Goal: Task Accomplishment & Management: Use online tool/utility

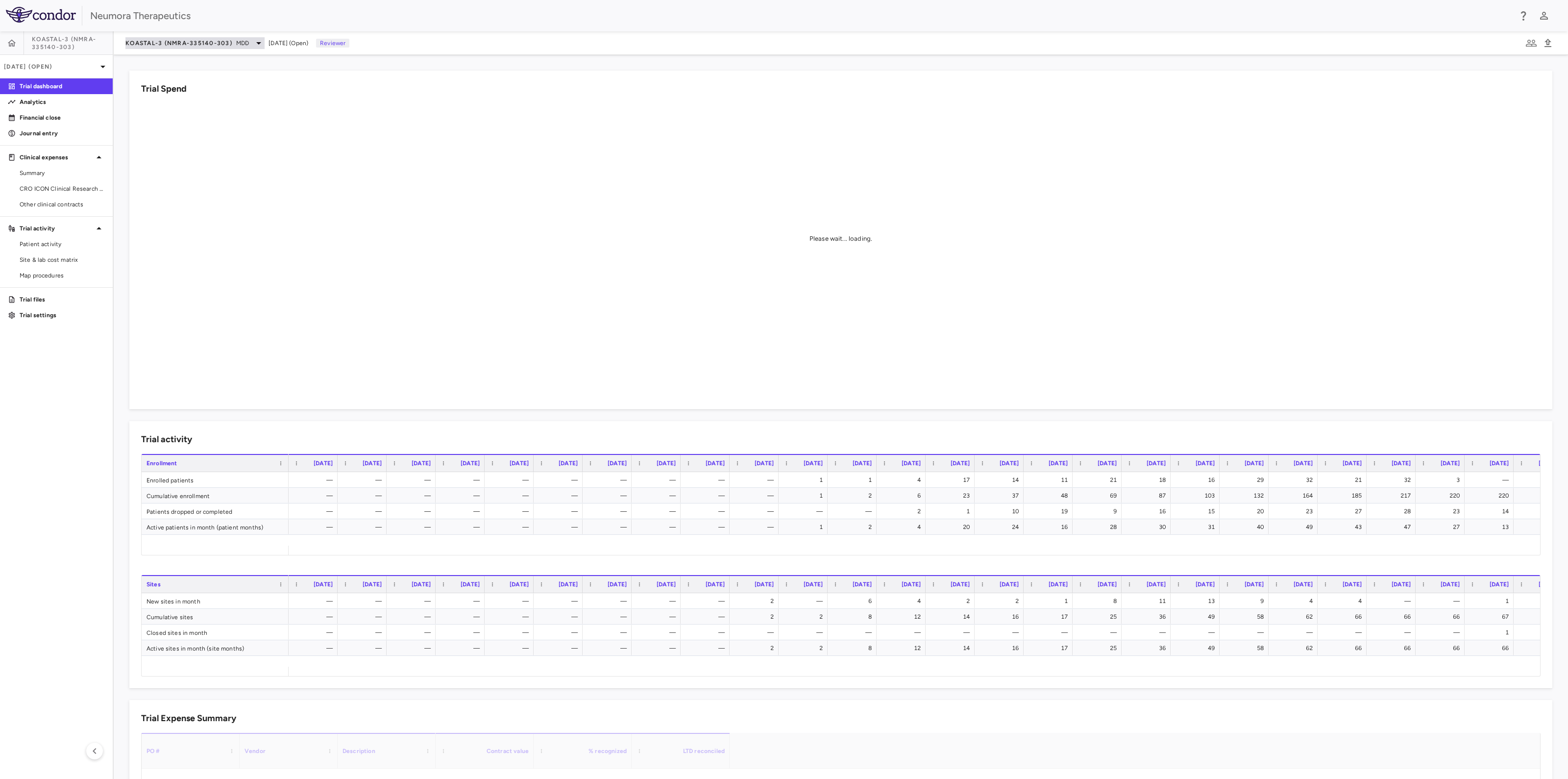
click at [241, 44] on span "MDD" at bounding box center [242, 43] width 12 height 9
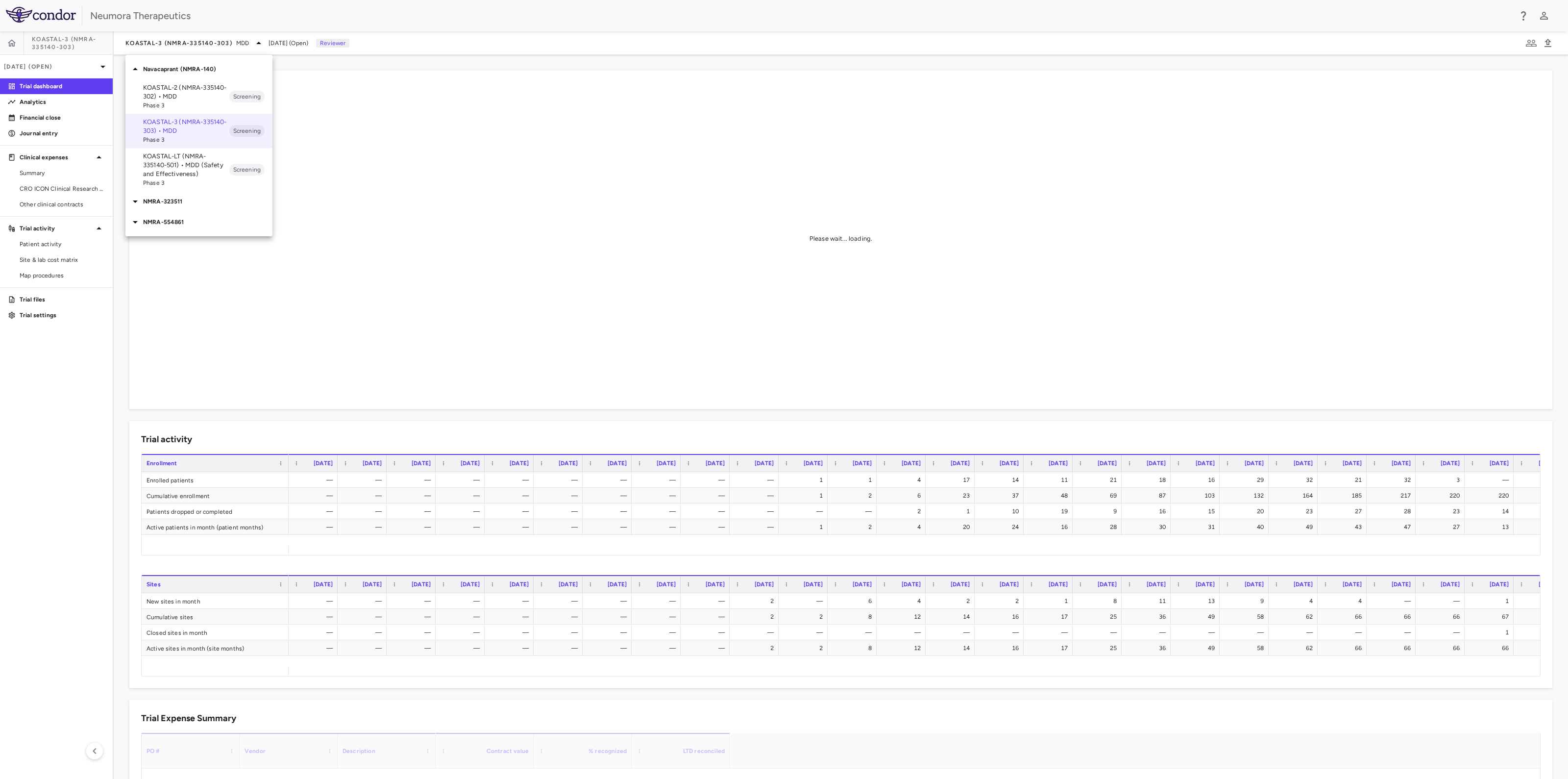
click at [186, 109] on span "Phase 3" at bounding box center [186, 105] width 86 height 9
click at [64, 188] on span "CRO ICON" at bounding box center [62, 188] width 85 height 9
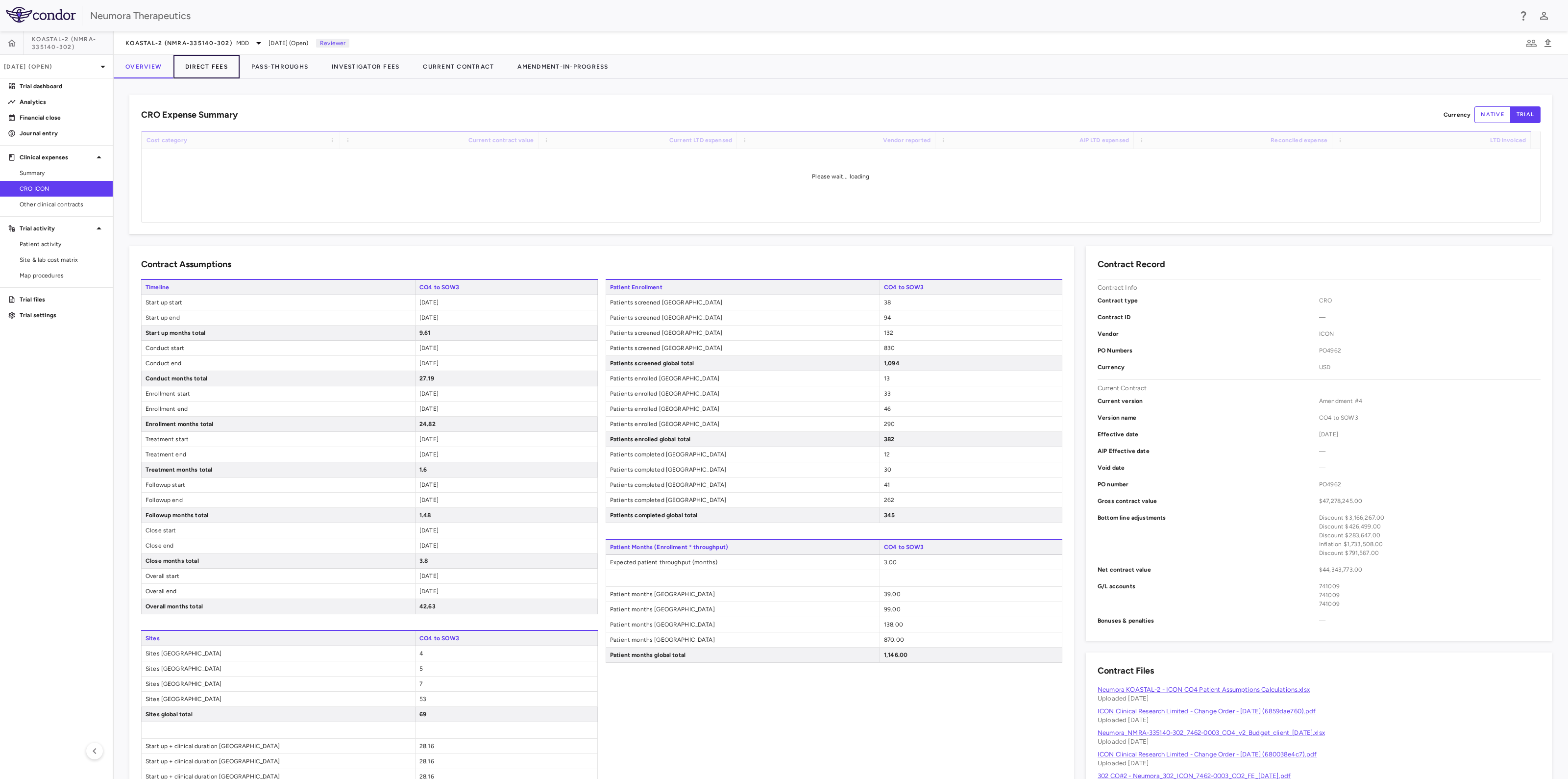
click at [210, 68] on button "Direct Fees" at bounding box center [206, 67] width 66 height 23
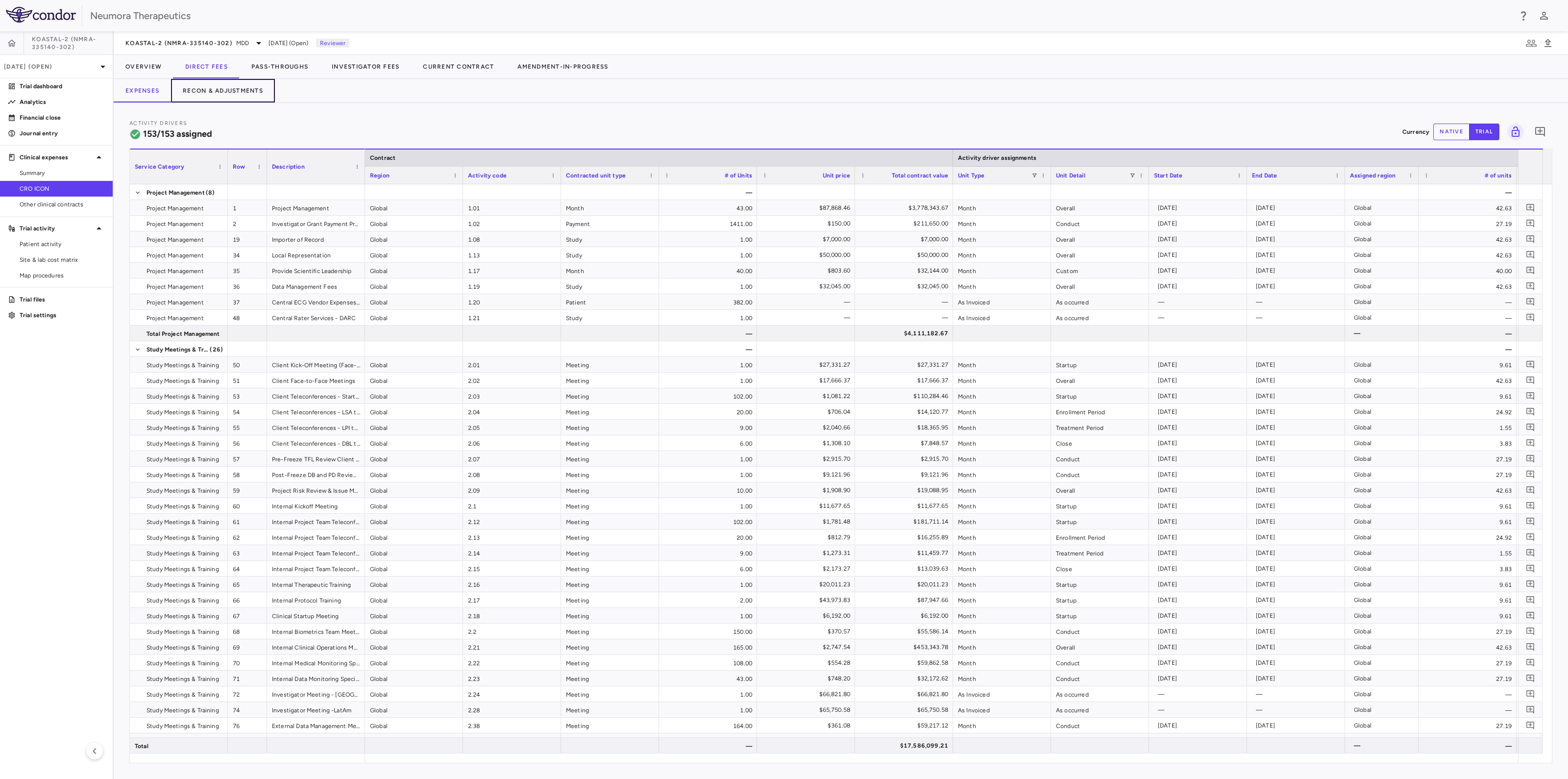
drag, startPoint x: 227, startPoint y: 89, endPoint x: 257, endPoint y: 113, distance: 38.4
click at [227, 91] on button "Recon & Adjustments" at bounding box center [223, 91] width 104 height 23
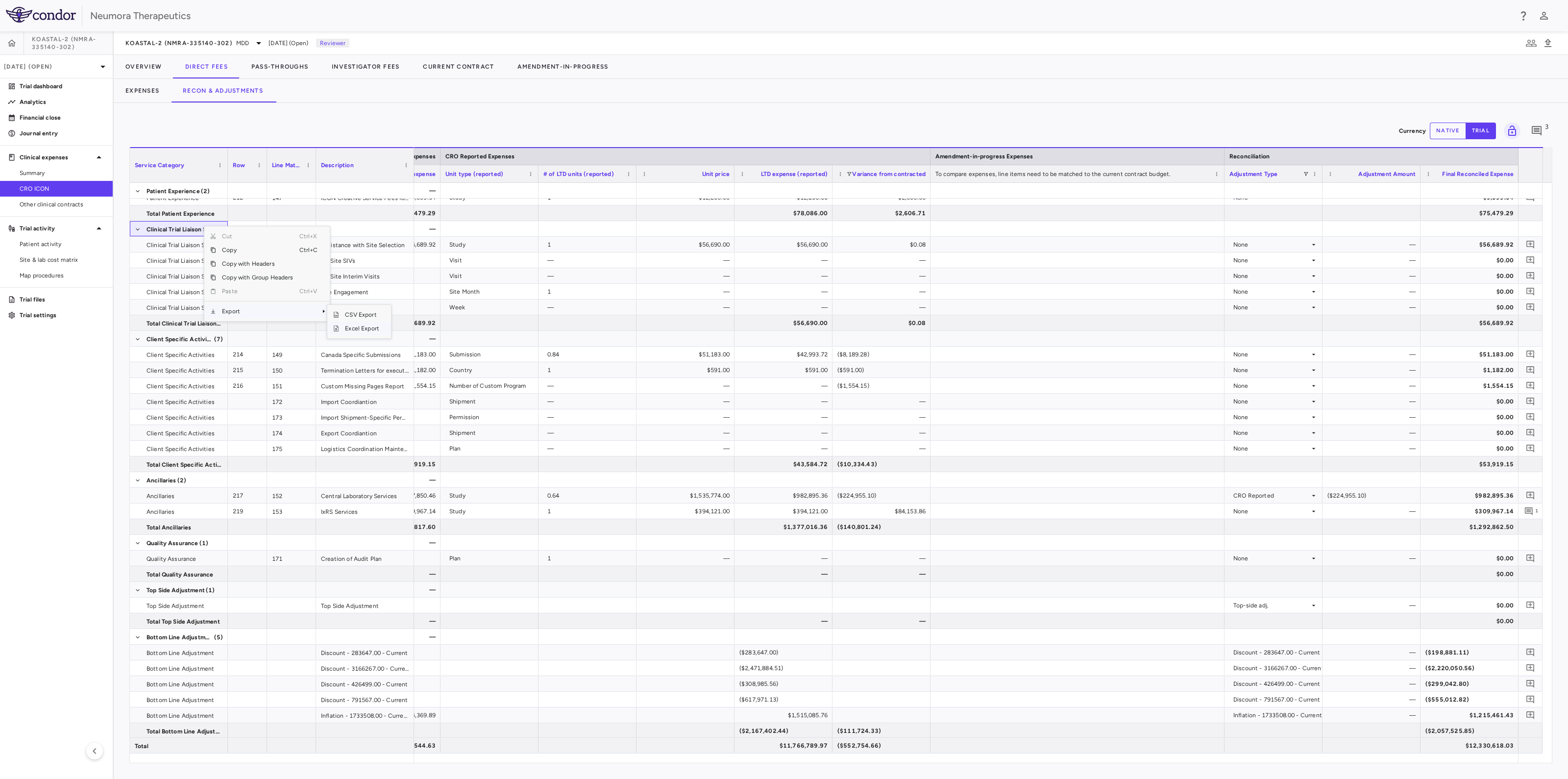
click at [358, 329] on span "Excel Export" at bounding box center [362, 329] width 46 height 14
click at [259, 64] on button "Pass-Throughs" at bounding box center [280, 67] width 81 height 23
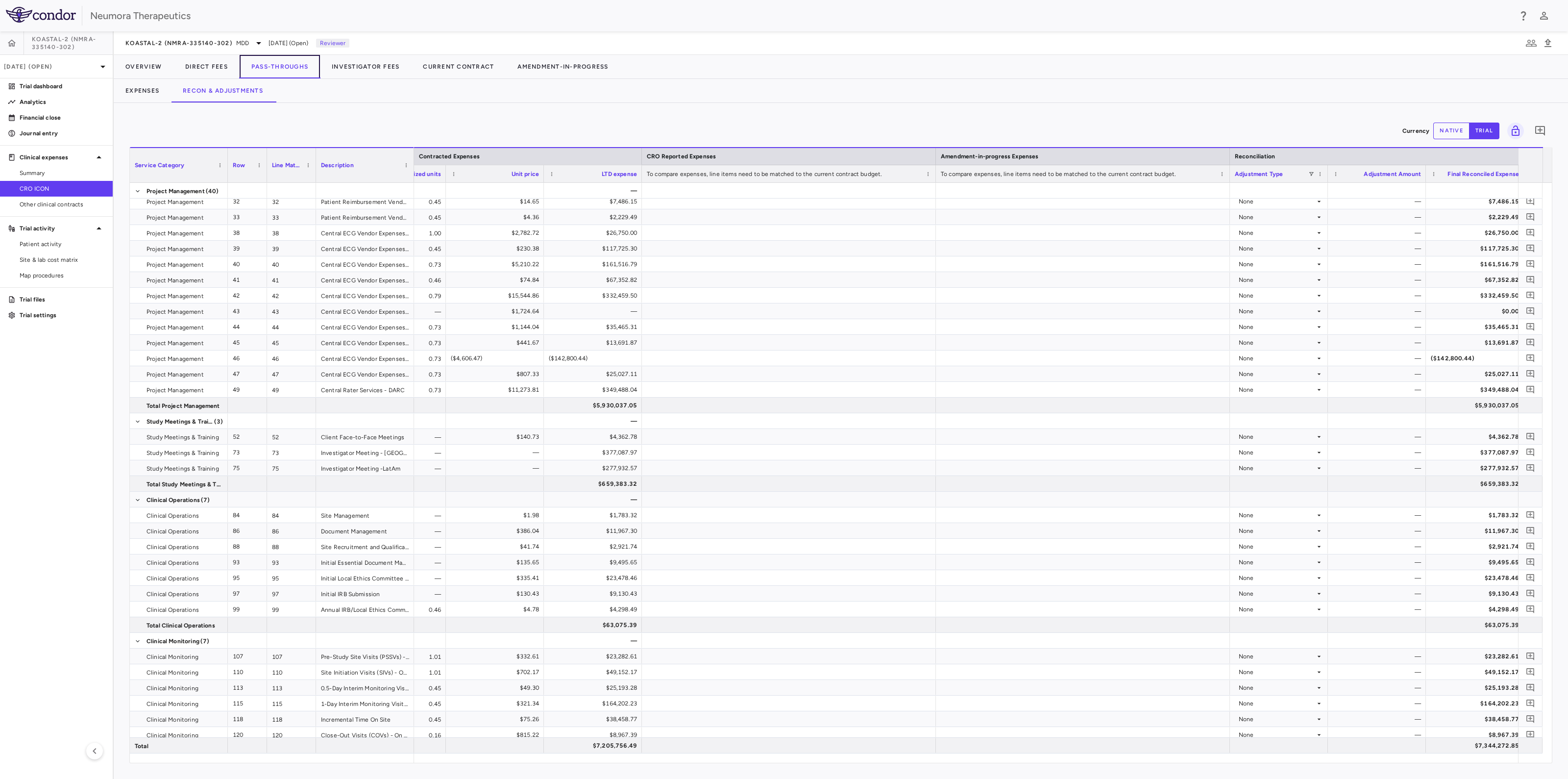
scroll to position [0, 1125]
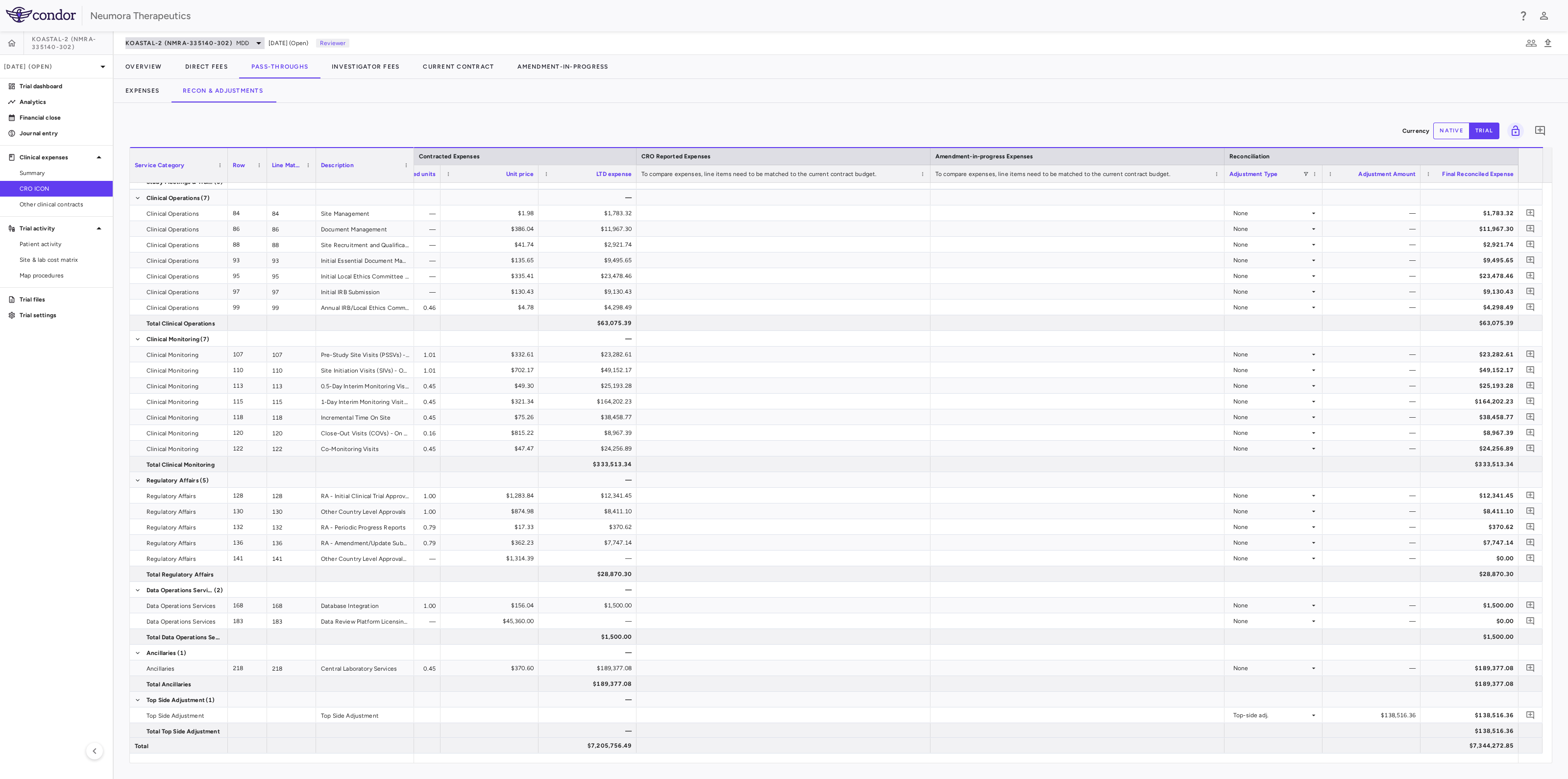
click at [218, 43] on span "KOASTAL-2 (NMRA-335140-302)" at bounding box center [179, 43] width 107 height 8
click at [198, 172] on p "KOASTAL-LT (NMRA-335140-501) • MDD (Safety and Effectiveness)" at bounding box center [186, 165] width 86 height 26
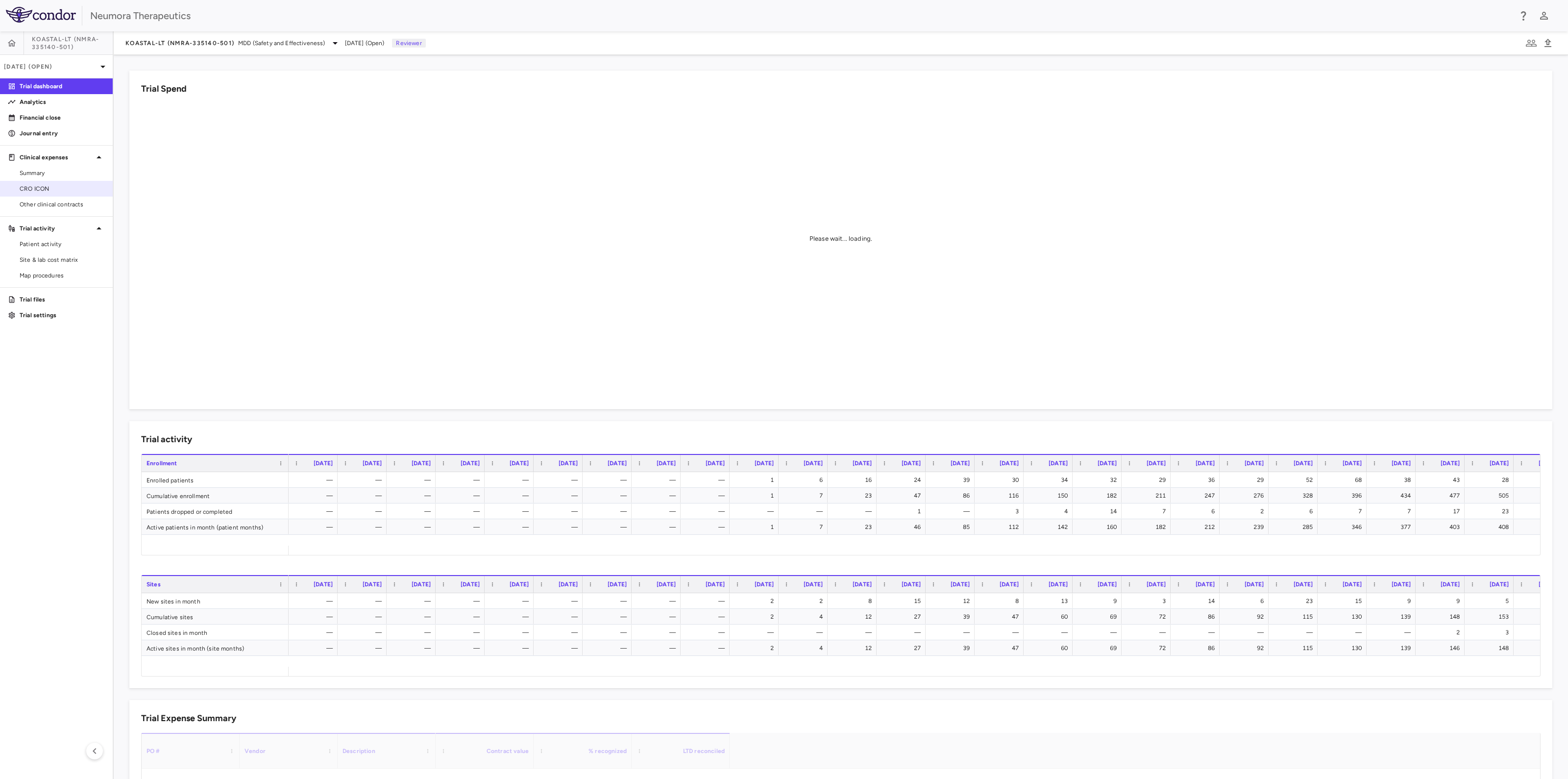
click at [44, 188] on span "CRO ICON" at bounding box center [62, 188] width 85 height 9
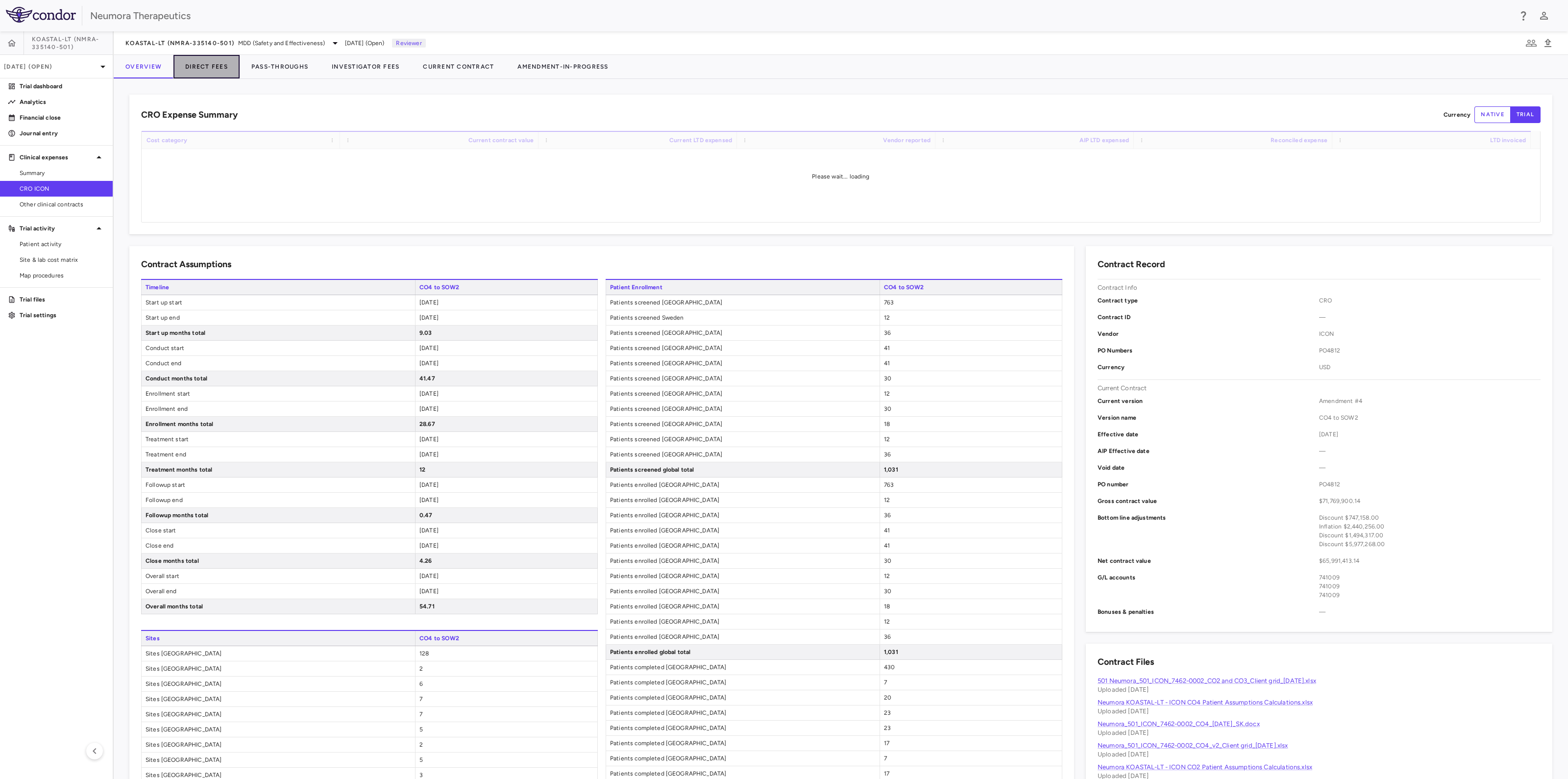
click at [211, 66] on button "Direct Fees" at bounding box center [206, 67] width 66 height 23
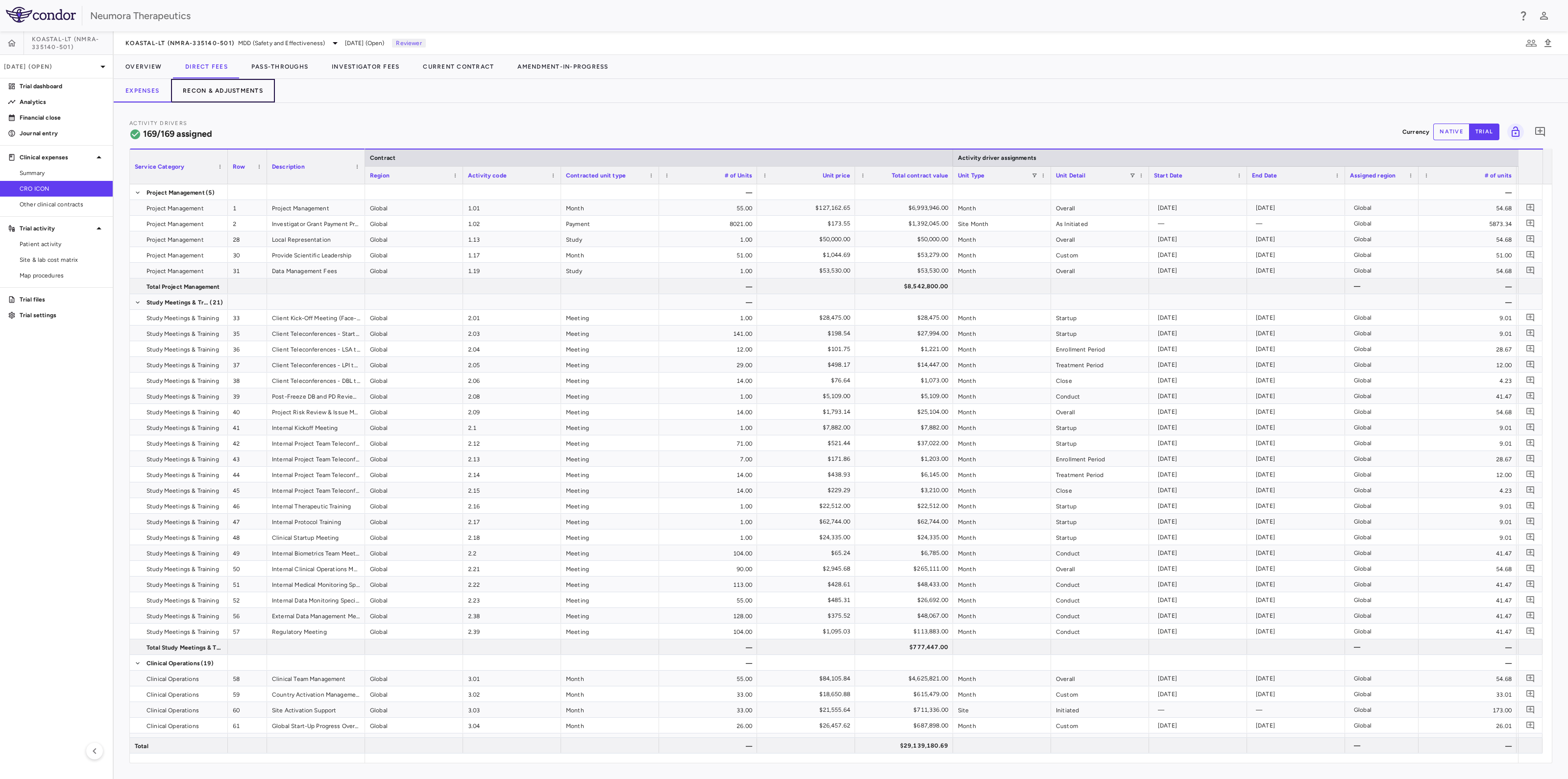
click at [227, 89] on button "Recon & Adjustments" at bounding box center [223, 91] width 104 height 23
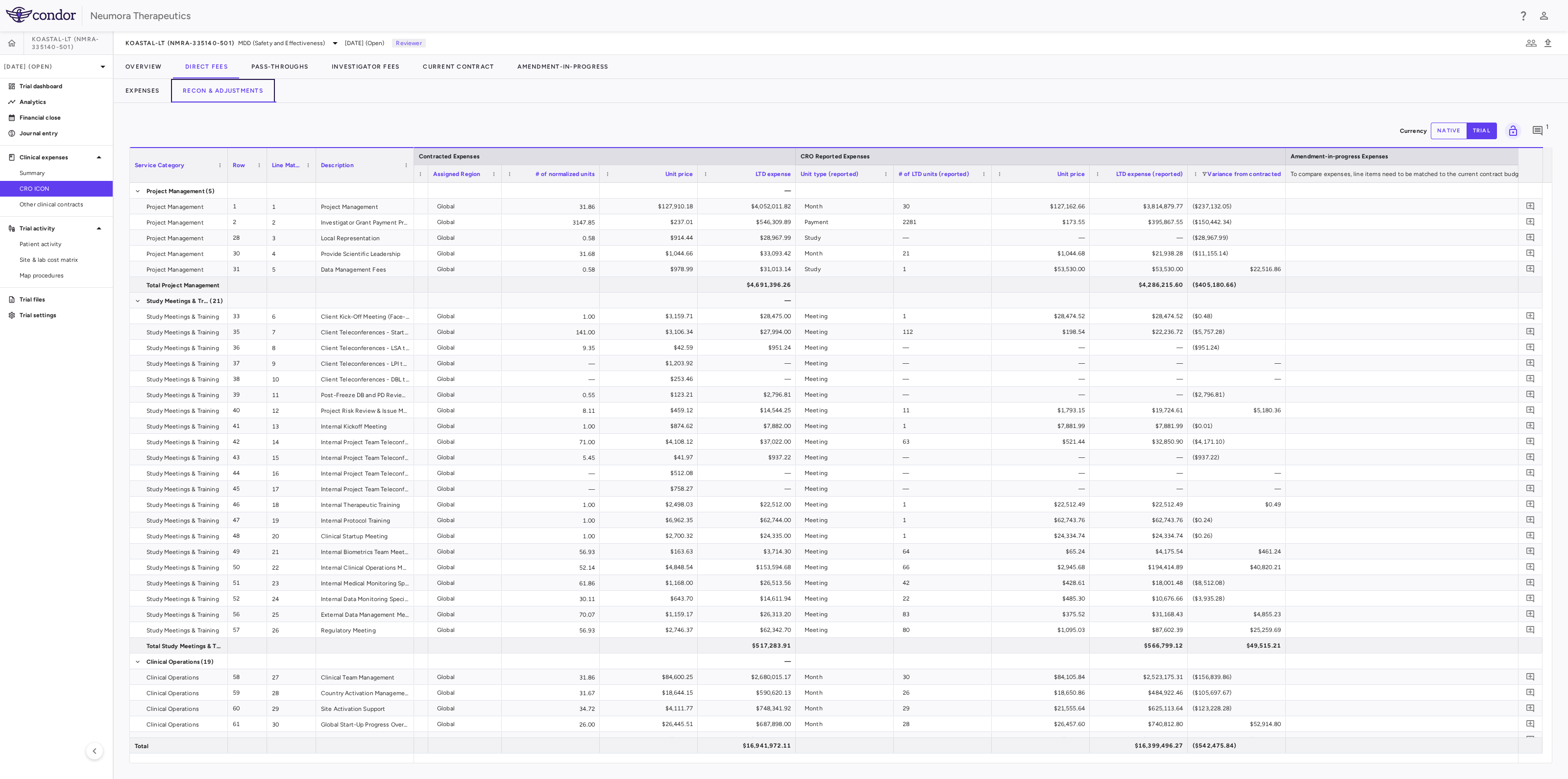
scroll to position [0, 1320]
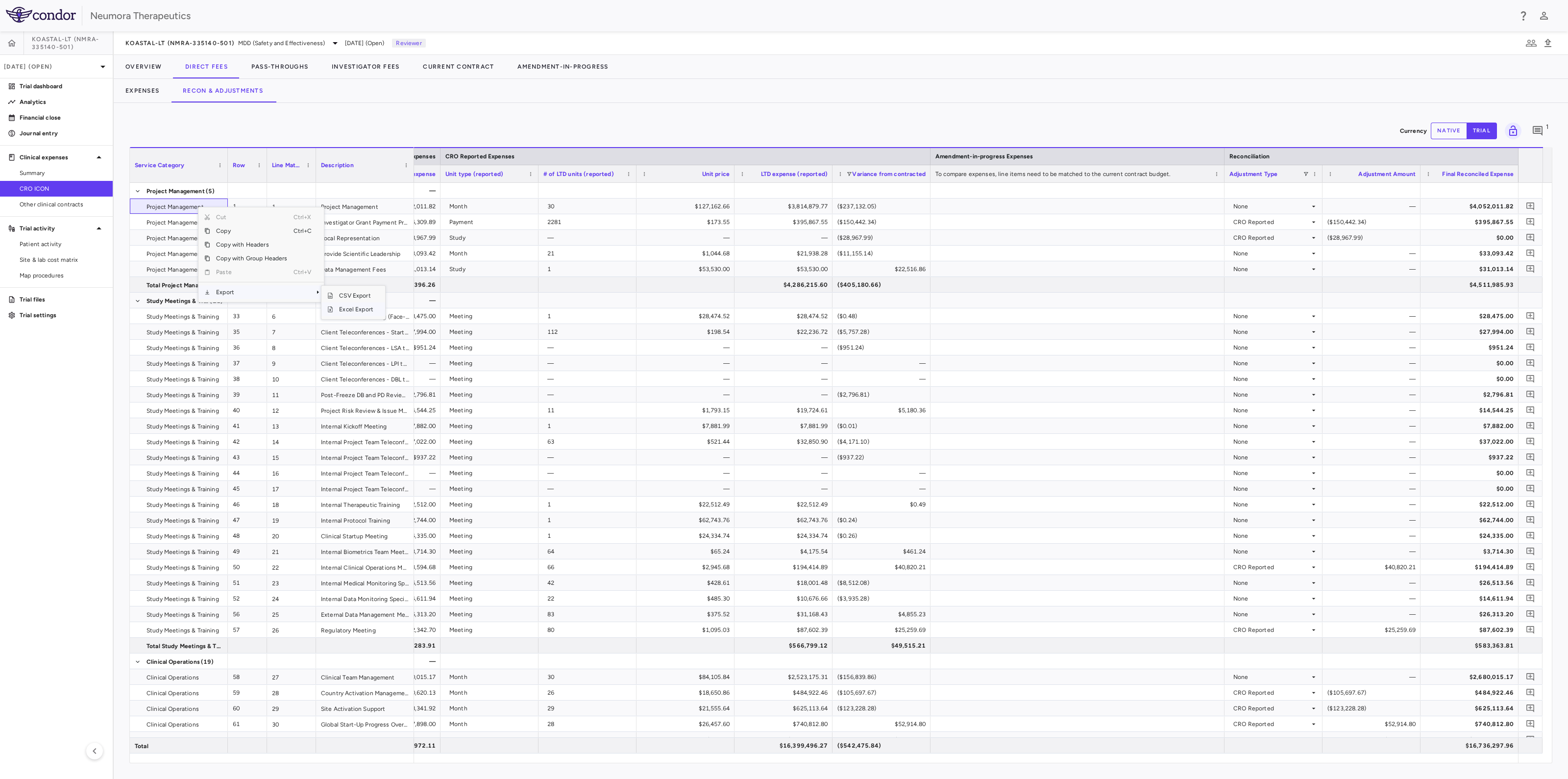
click at [369, 309] on span "Excel Export" at bounding box center [356, 309] width 46 height 14
click at [288, 67] on button "Pass-Throughs" at bounding box center [280, 67] width 81 height 23
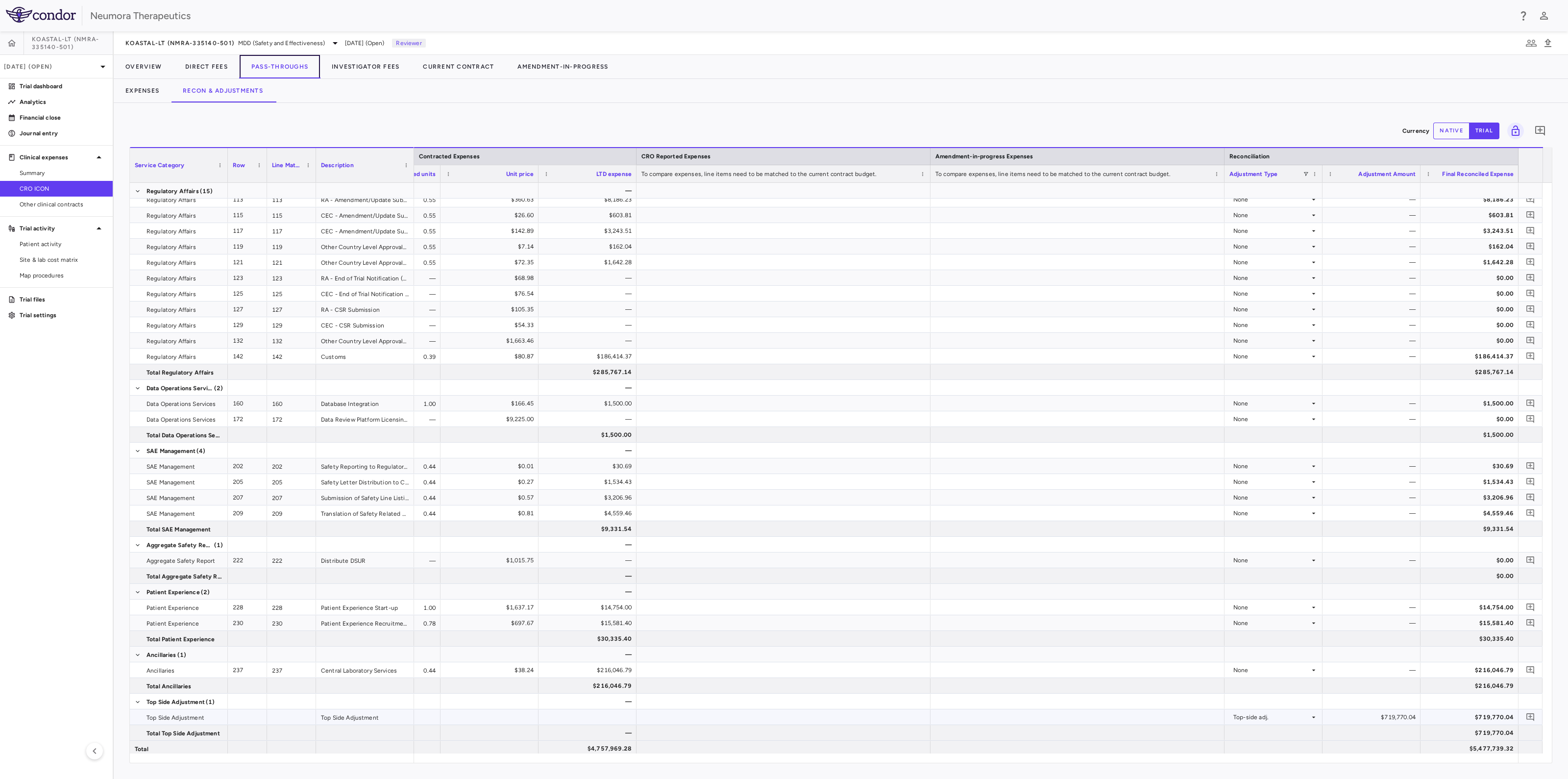
scroll to position [872, 0]
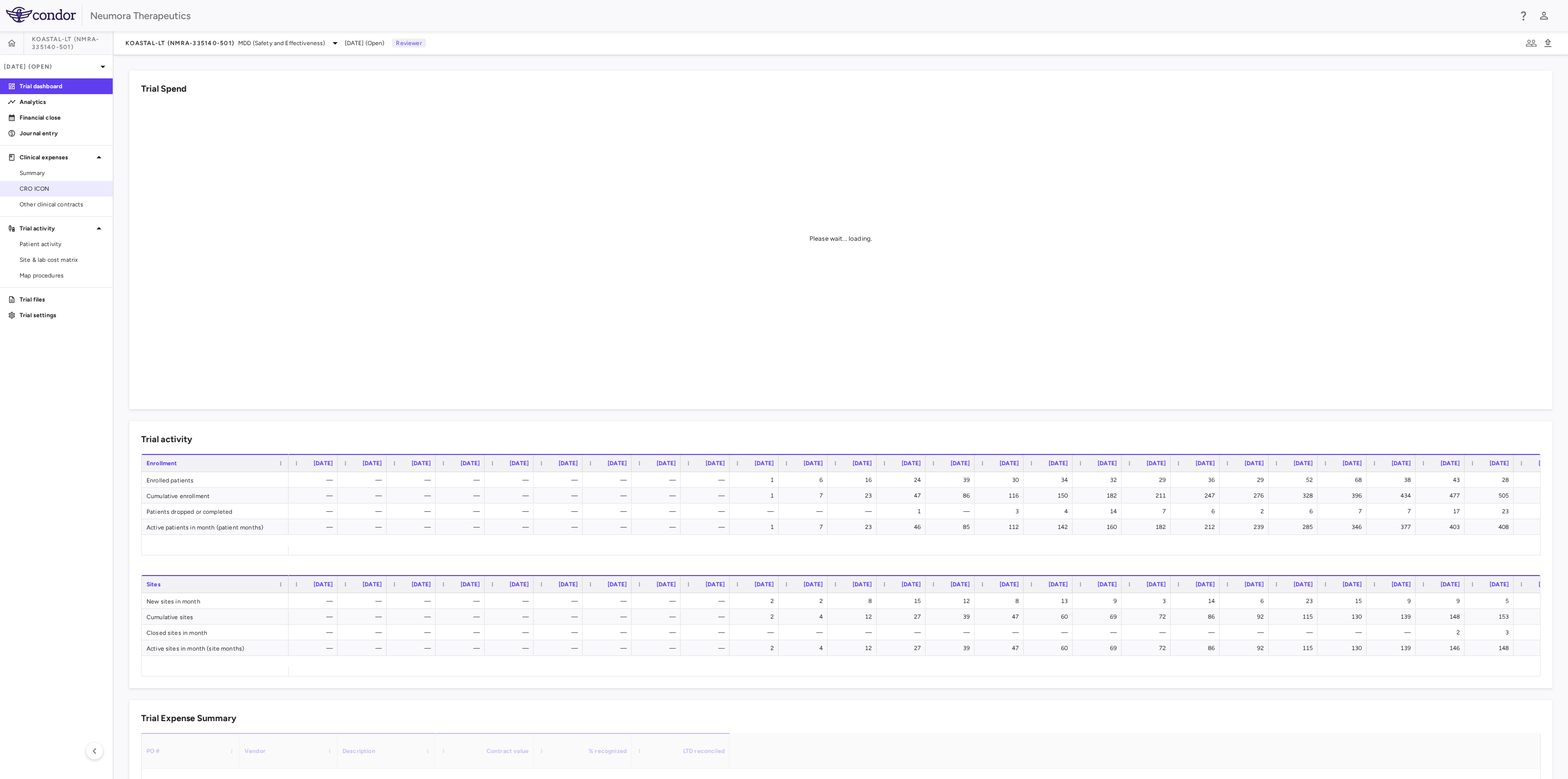
drag, startPoint x: 38, startPoint y: 187, endPoint x: 44, endPoint y: 182, distance: 7.8
click at [37, 186] on span "CRO ICON" at bounding box center [62, 188] width 85 height 9
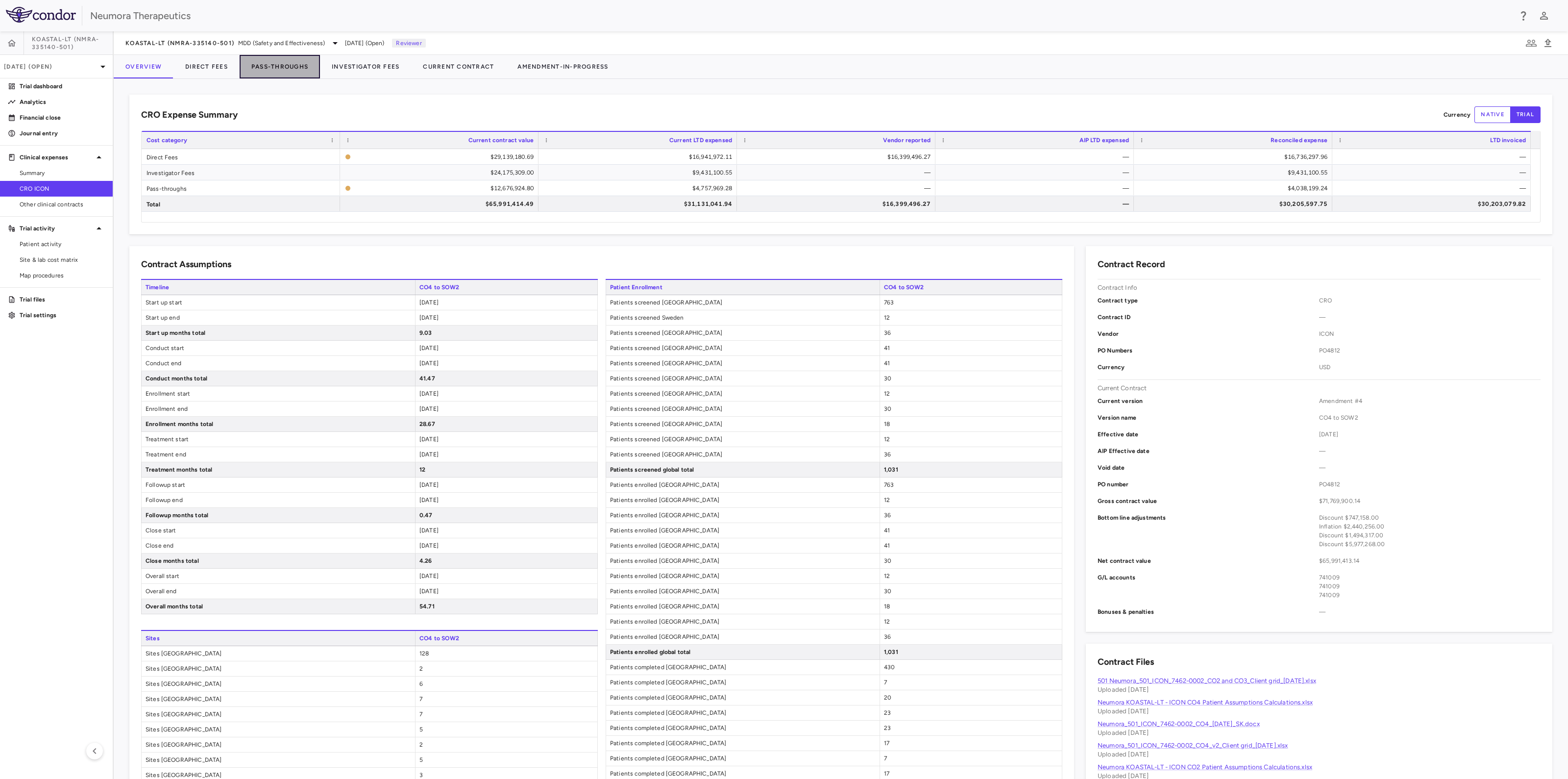
click at [269, 64] on button "Pass-Throughs" at bounding box center [280, 67] width 81 height 23
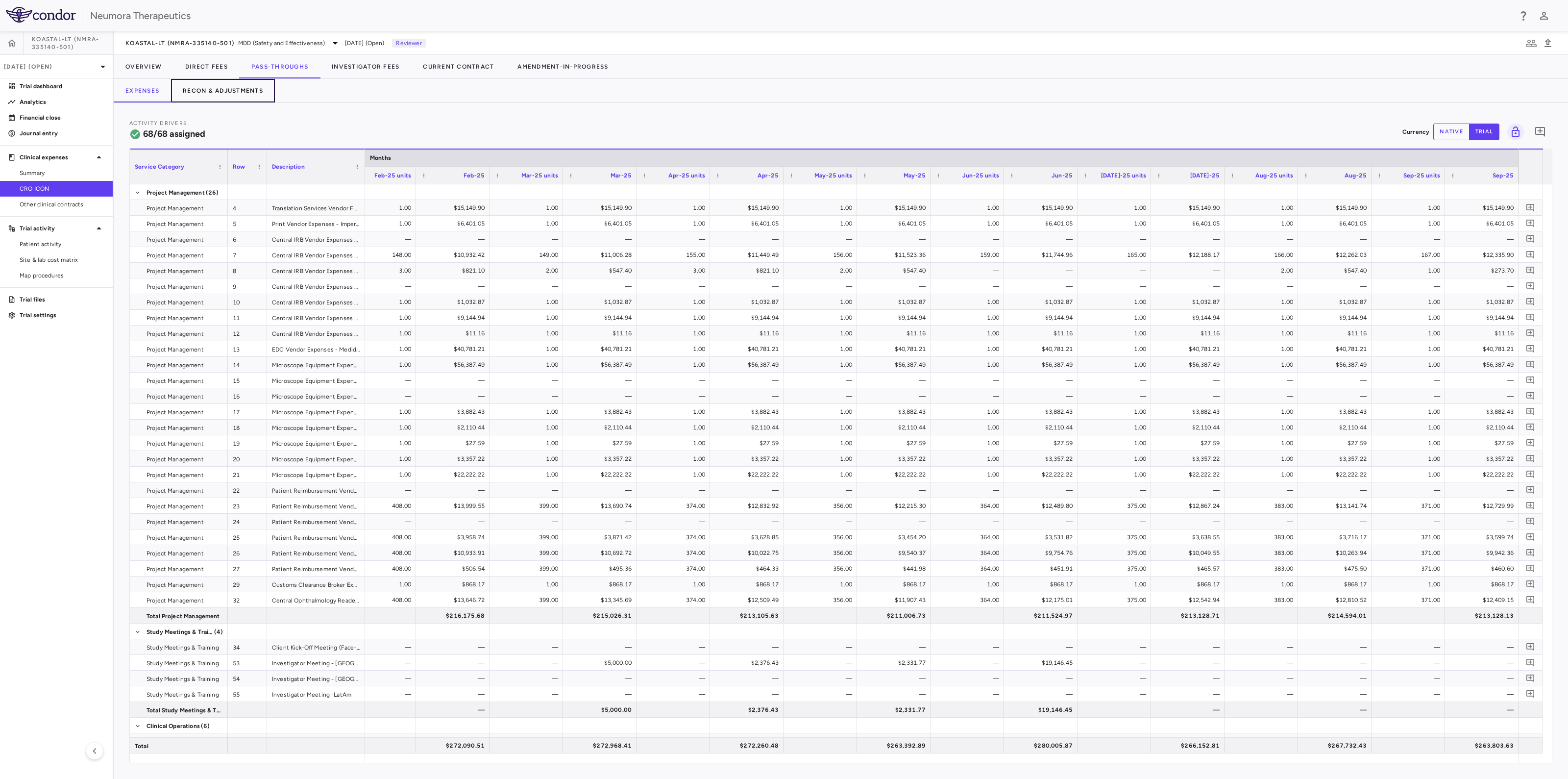
click at [241, 87] on button "Recon & Adjustments" at bounding box center [223, 91] width 104 height 23
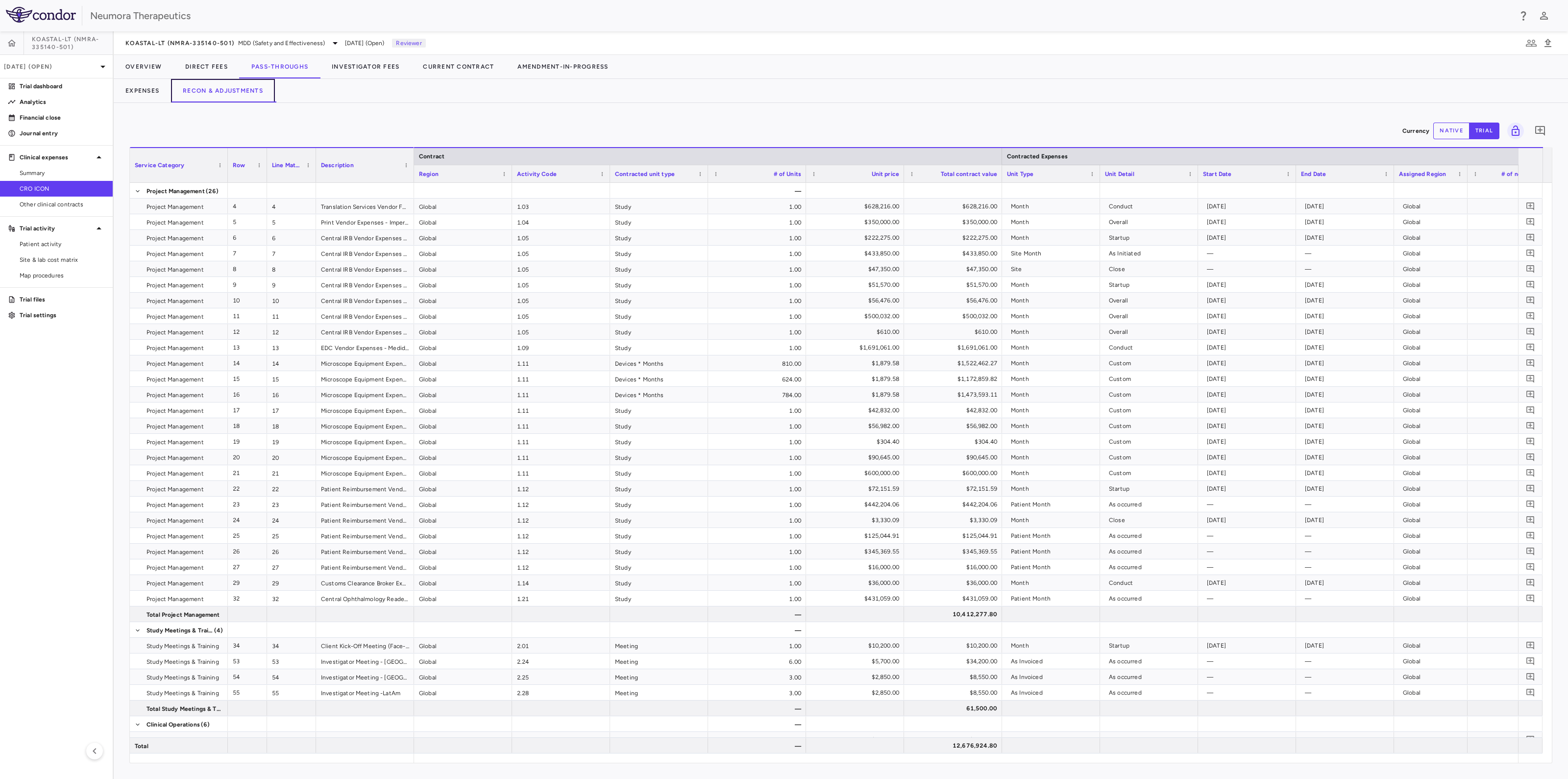
scroll to position [0, 966]
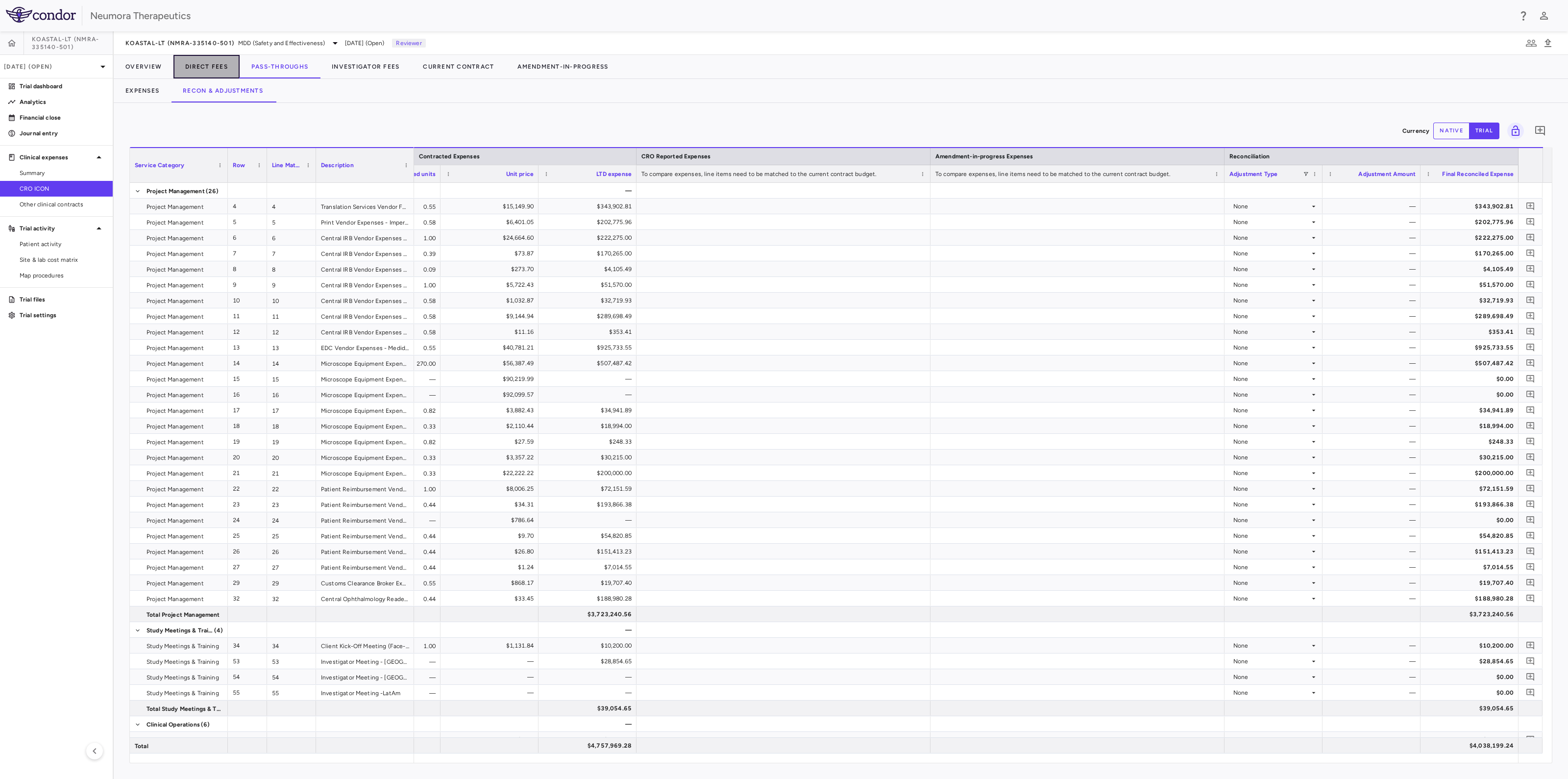
click at [206, 64] on button "Direct Fees" at bounding box center [206, 67] width 66 height 23
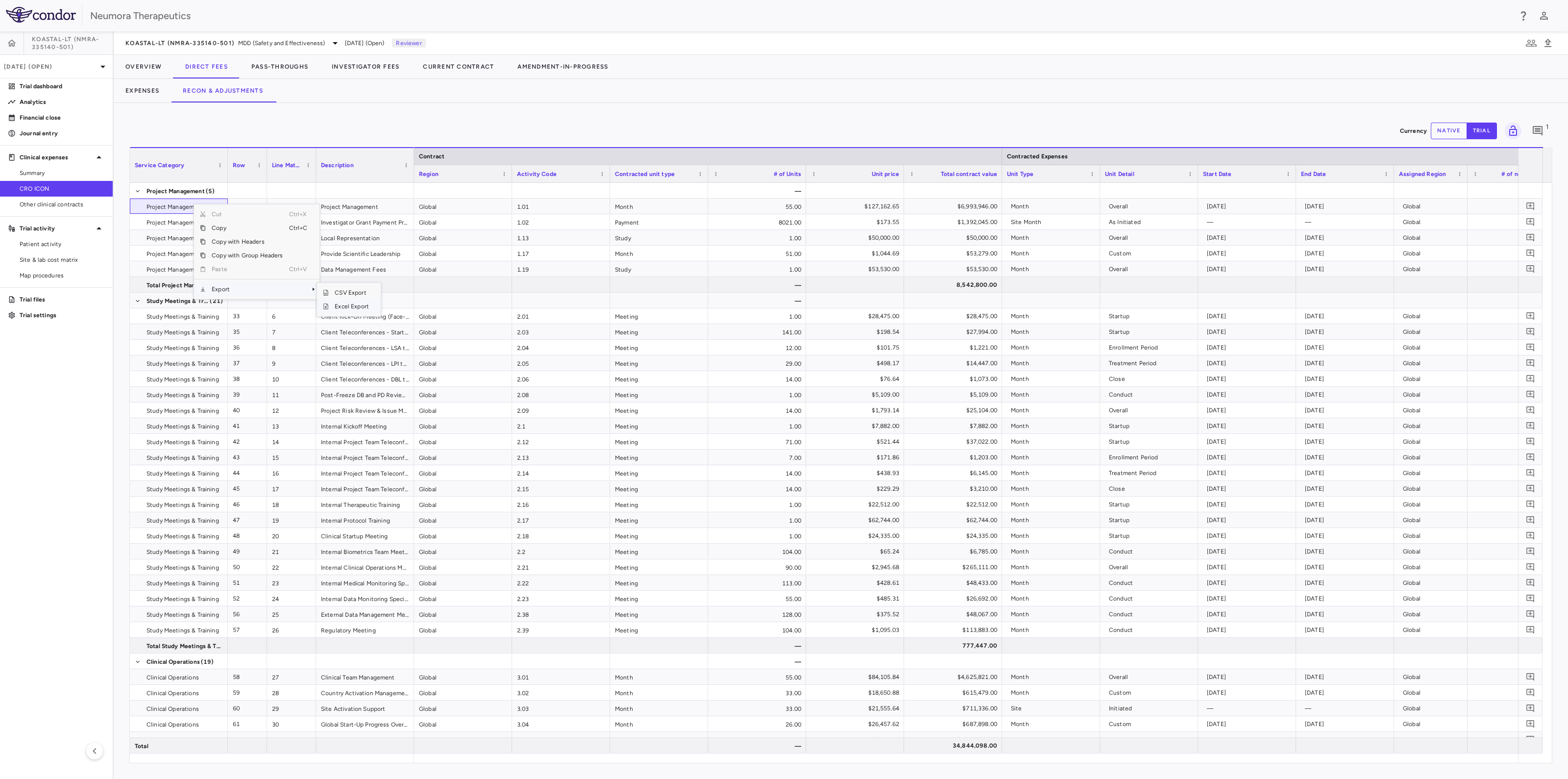
click at [341, 303] on span "Excel Export" at bounding box center [351, 307] width 46 height 14
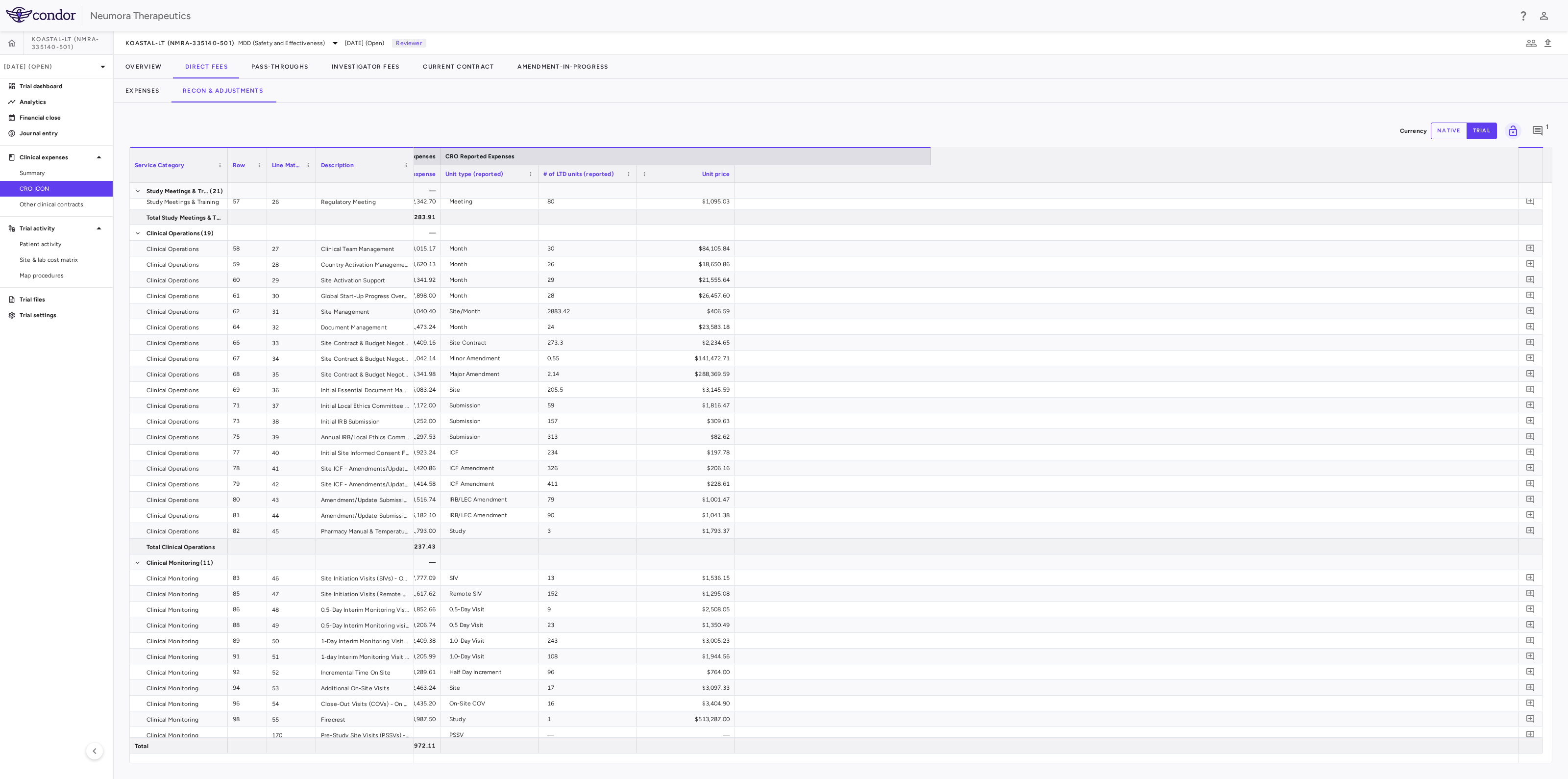
scroll to position [0, 356]
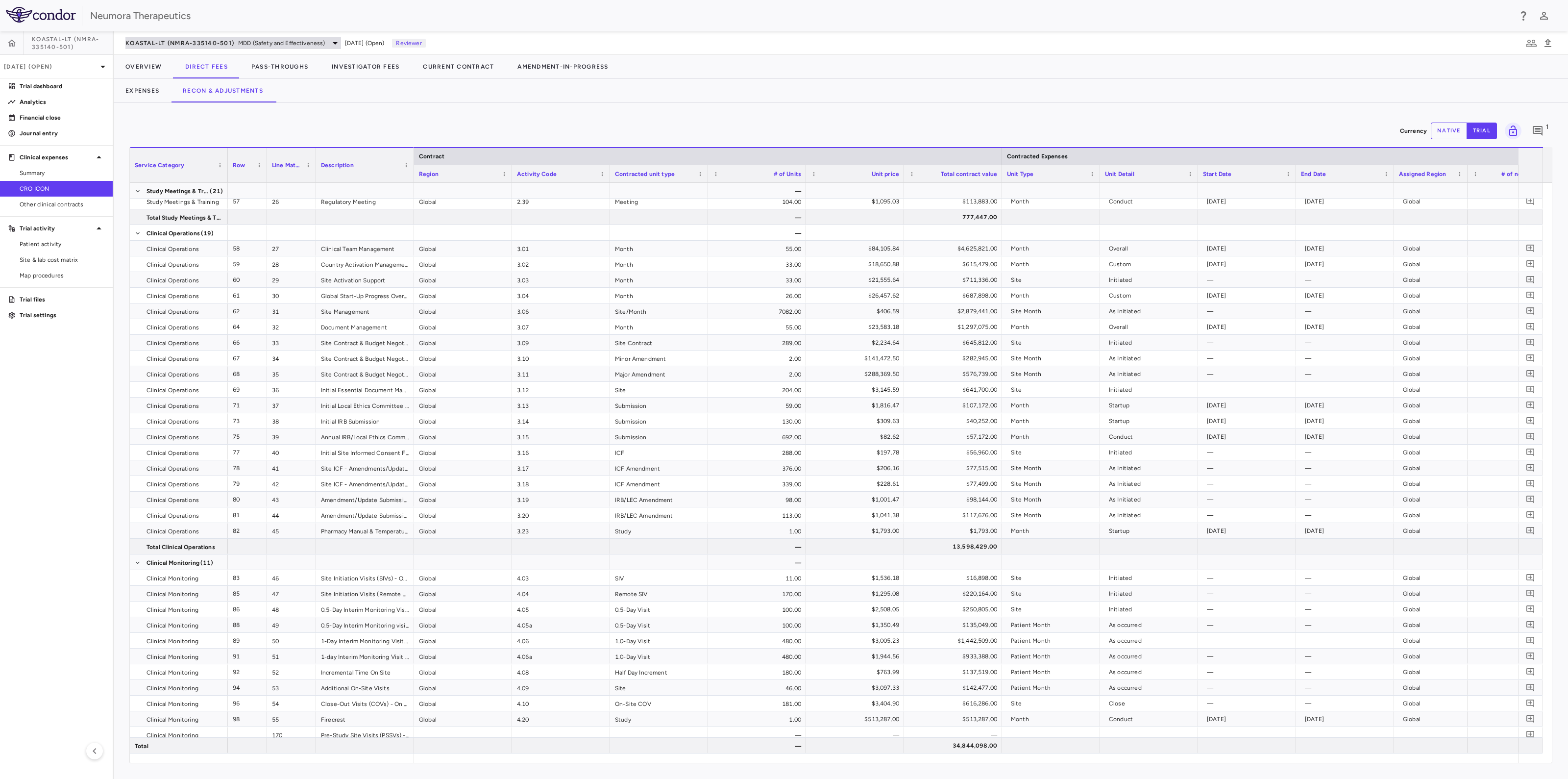
click at [202, 40] on span "KOASTAL-LT (NMRA-335140-501)" at bounding box center [180, 43] width 109 height 8
click at [1488, 778] on div at bounding box center [784, 779] width 1568 height 0
